Goal: Communication & Community: Answer question/provide support

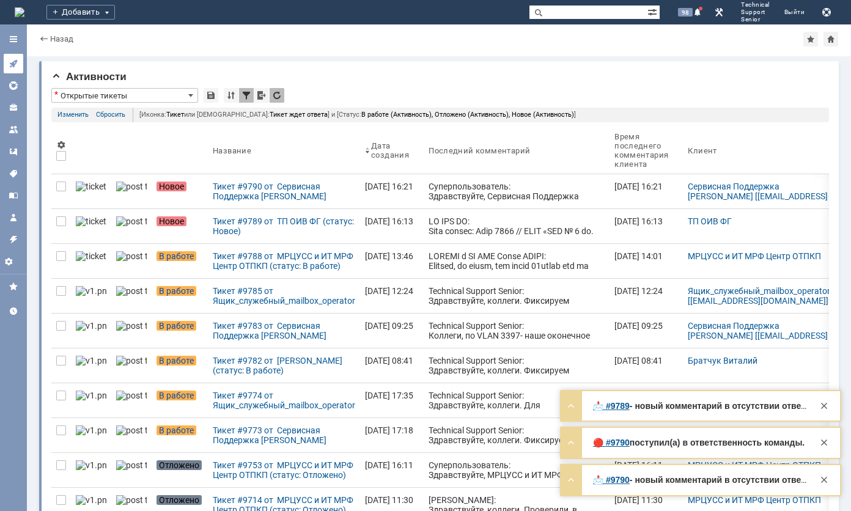
click at [18, 57] on link at bounding box center [14, 64] width 20 height 20
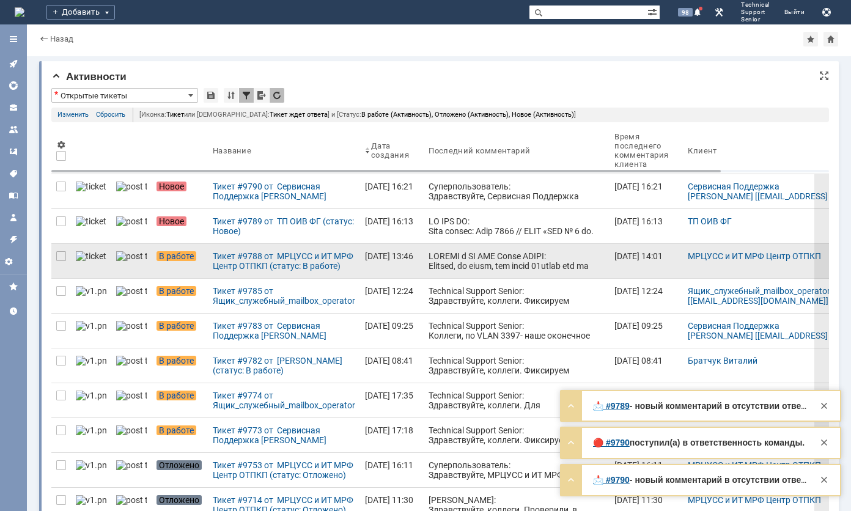
click at [437, 253] on div at bounding box center [517, 373] width 176 height 245
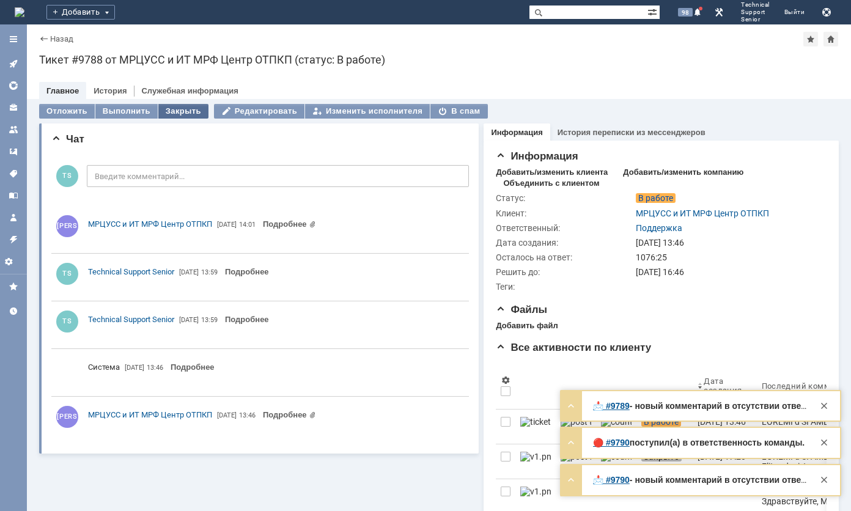
click at [190, 110] on div "Закрыть" at bounding box center [183, 111] width 50 height 15
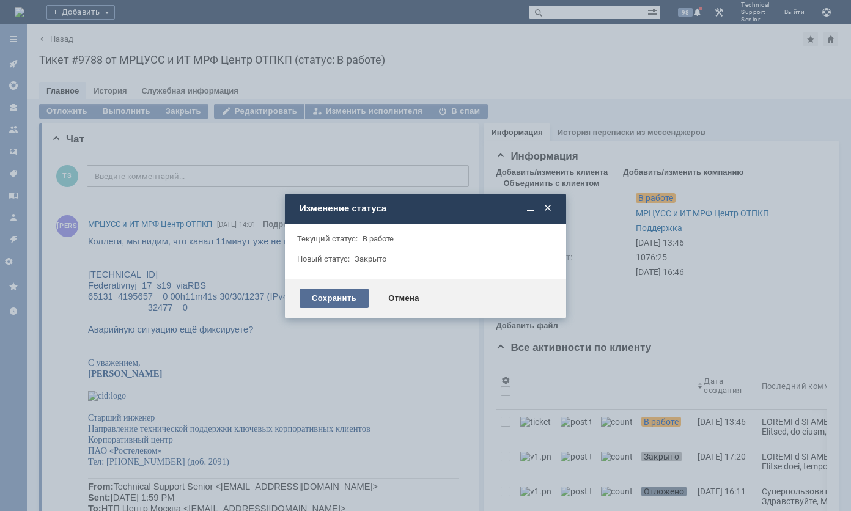
click at [311, 297] on div "Сохранить" at bounding box center [334, 299] width 69 height 20
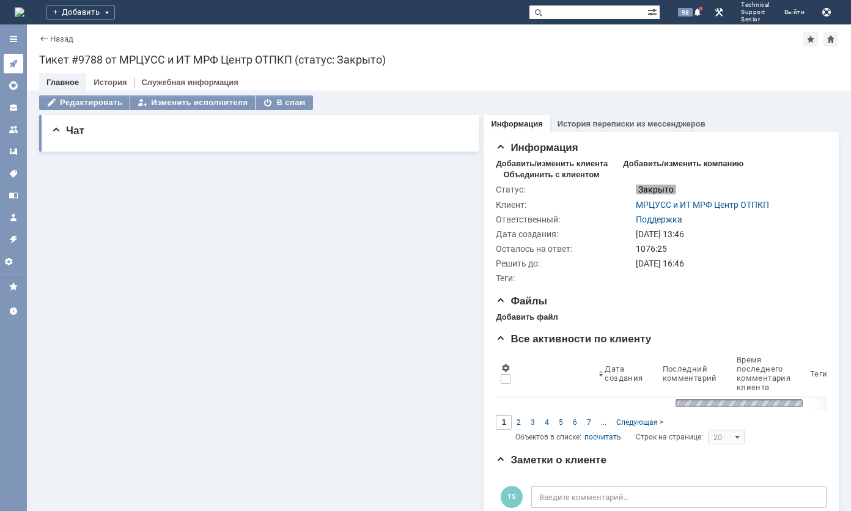
click at [18, 62] on link at bounding box center [14, 64] width 20 height 20
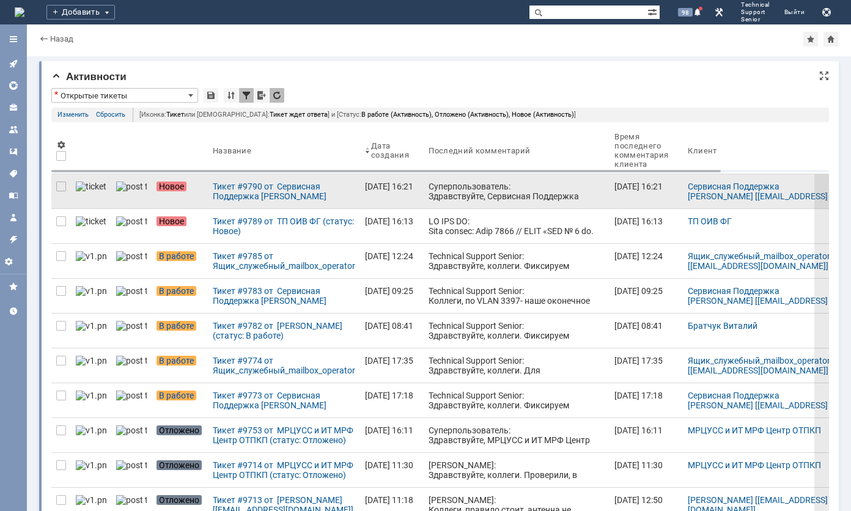
click at [448, 187] on div "Суперпользователь: Здравствуйте, Сервисная Поддержка [PERSON_NAME]! Ваше обраще…" at bounding box center [517, 221] width 176 height 78
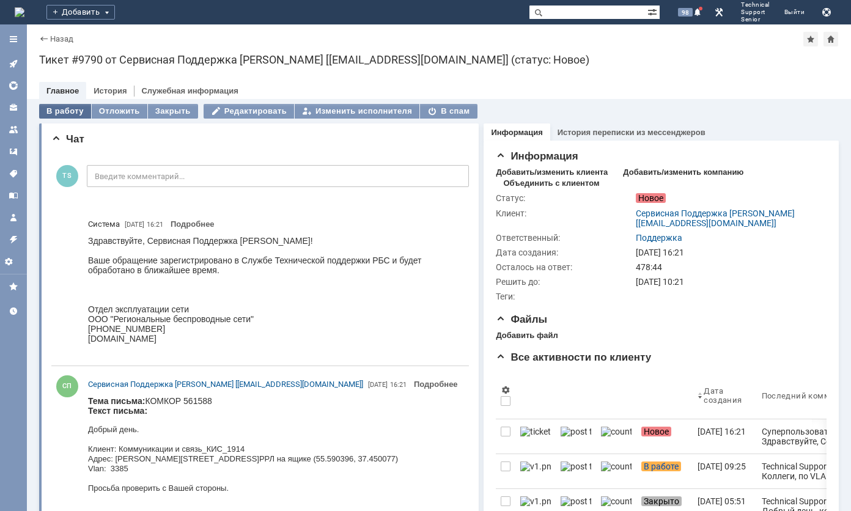
click at [53, 109] on div "В работу" at bounding box center [65, 111] width 52 height 15
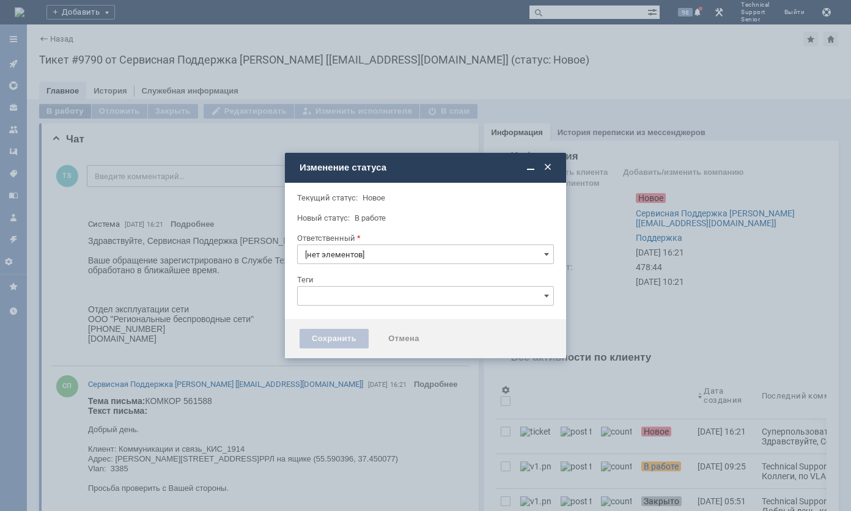
type input "Поддержка"
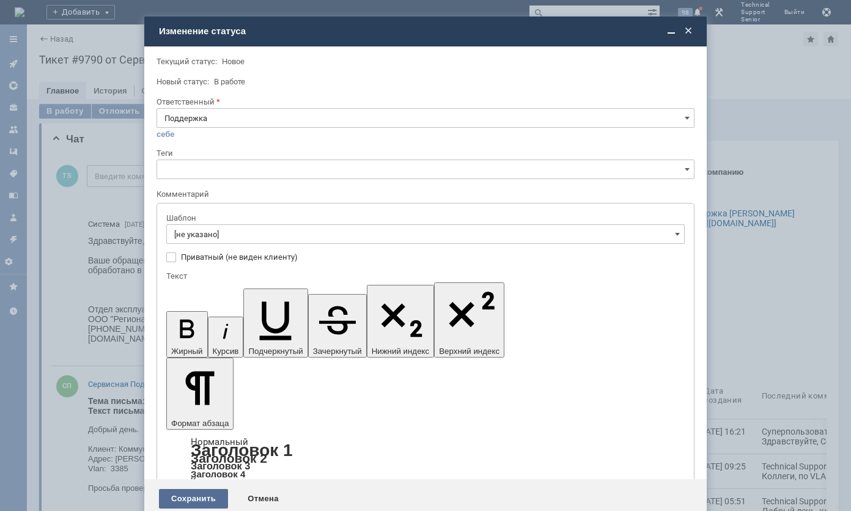
click at [195, 489] on div "Сохранить" at bounding box center [193, 499] width 69 height 20
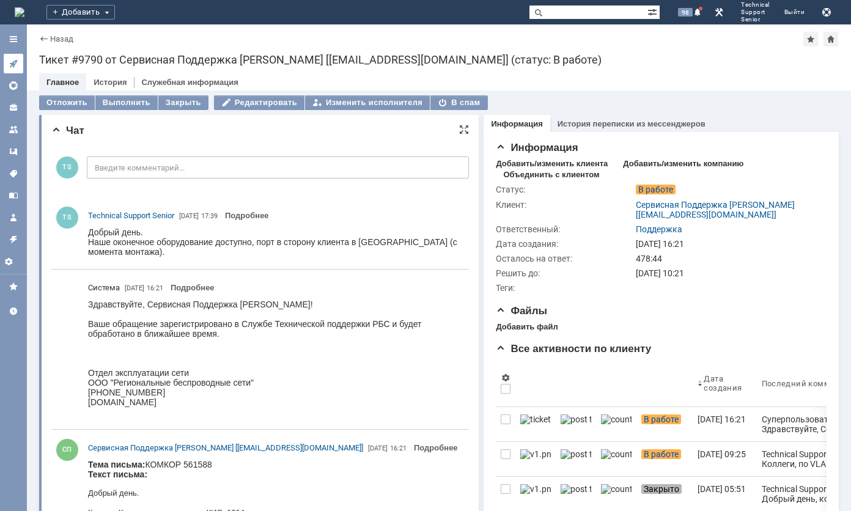
click at [12, 56] on link at bounding box center [14, 64] width 20 height 20
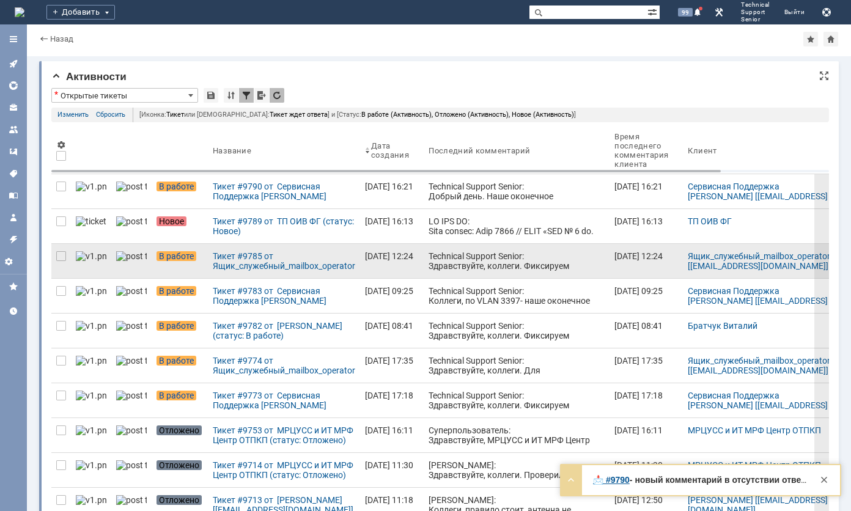
click at [424, 246] on link "Technical Support Senior: Здравствуйте, коллеги. Фиксируем недоступность приемн…" at bounding box center [517, 261] width 186 height 34
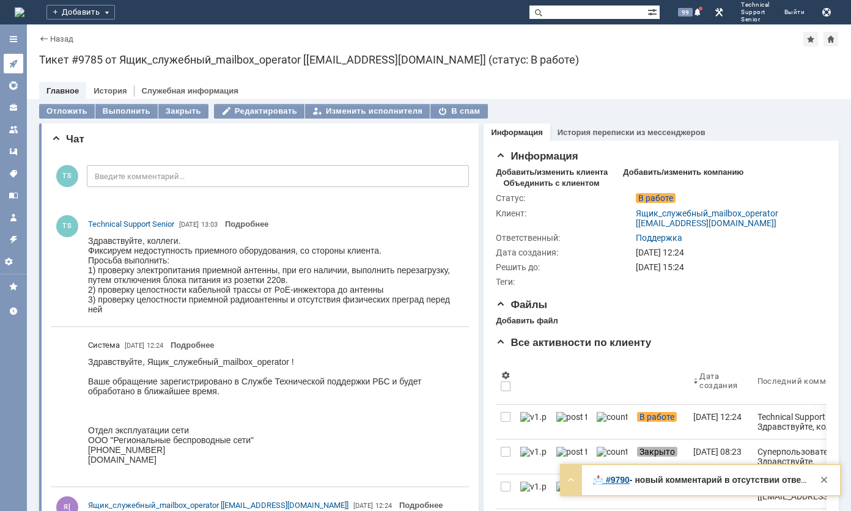
click at [12, 61] on icon at bounding box center [14, 64] width 10 height 10
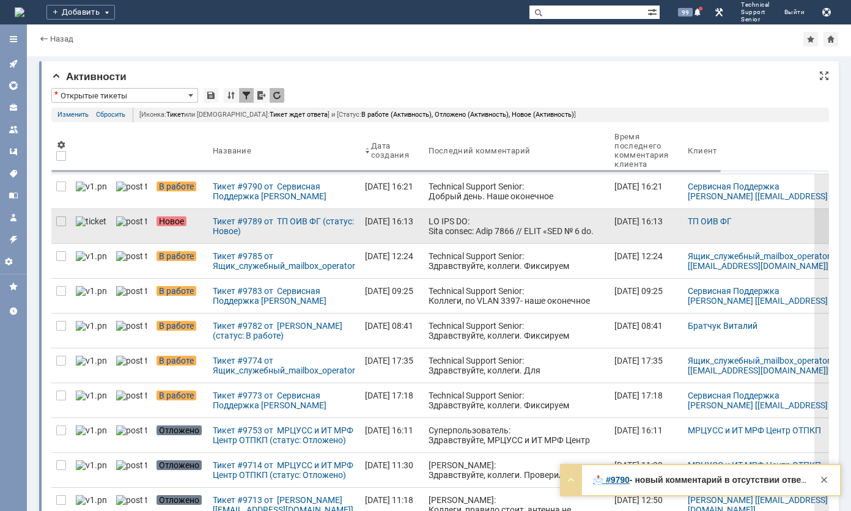
click at [429, 228] on div at bounding box center [517, 329] width 176 height 225
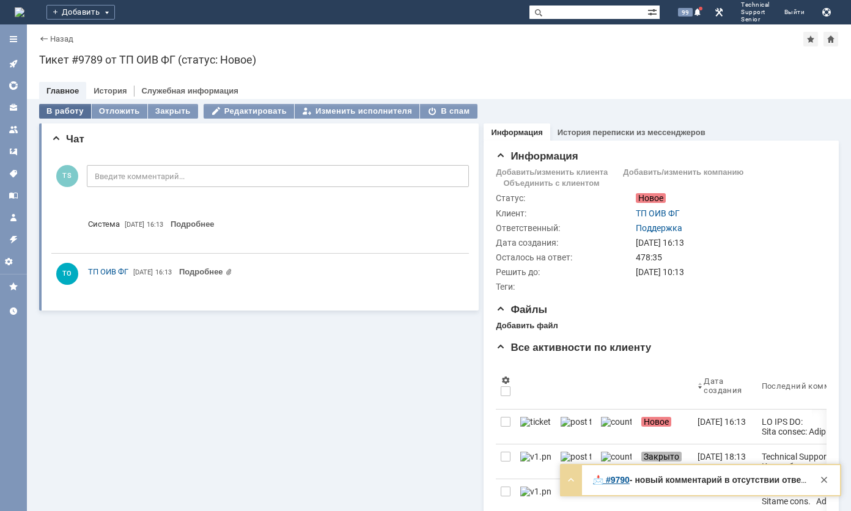
click at [71, 108] on div "В работу" at bounding box center [65, 111] width 52 height 15
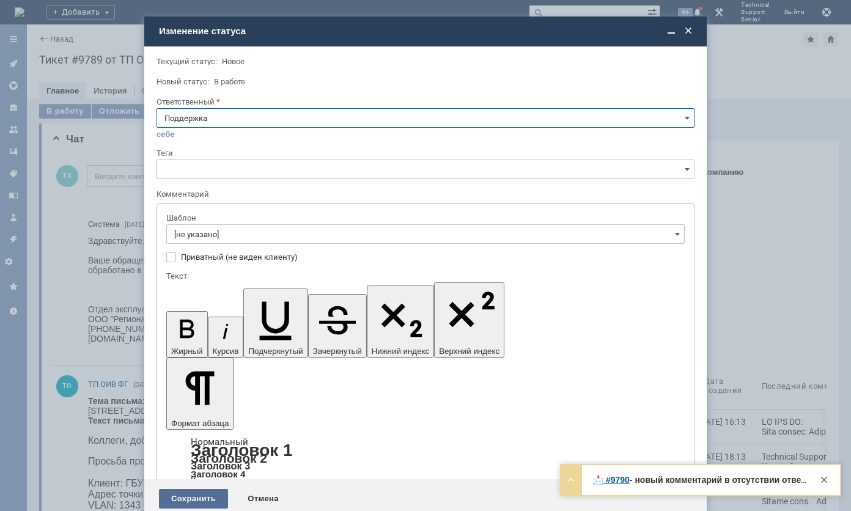
click at [204, 489] on div "Сохранить" at bounding box center [193, 499] width 69 height 20
